Goal: Navigation & Orientation: Find specific page/section

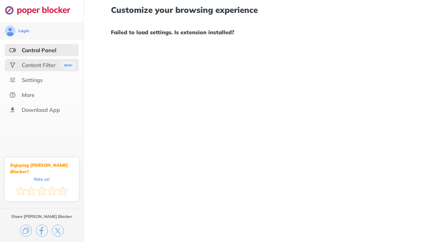
click at [42, 65] on div "Content Filter" at bounding box center [39, 65] width 34 height 7
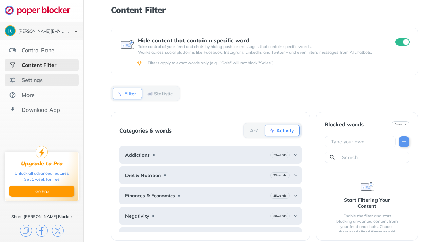
click at [59, 77] on div "Settings" at bounding box center [42, 80] width 74 height 12
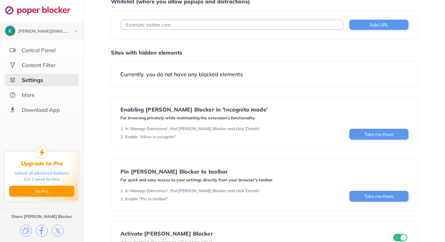
scroll to position [52, 0]
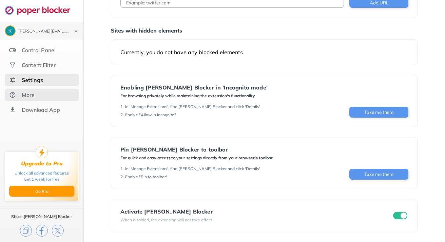
click at [54, 99] on div "More" at bounding box center [42, 95] width 74 height 12
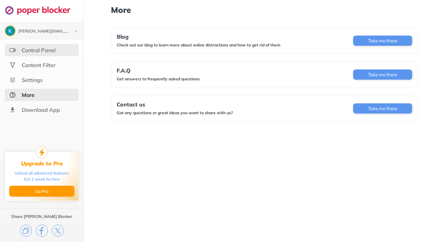
click at [29, 47] on div "Control Panel" at bounding box center [39, 50] width 34 height 7
